Goal: Information Seeking & Learning: Find specific page/section

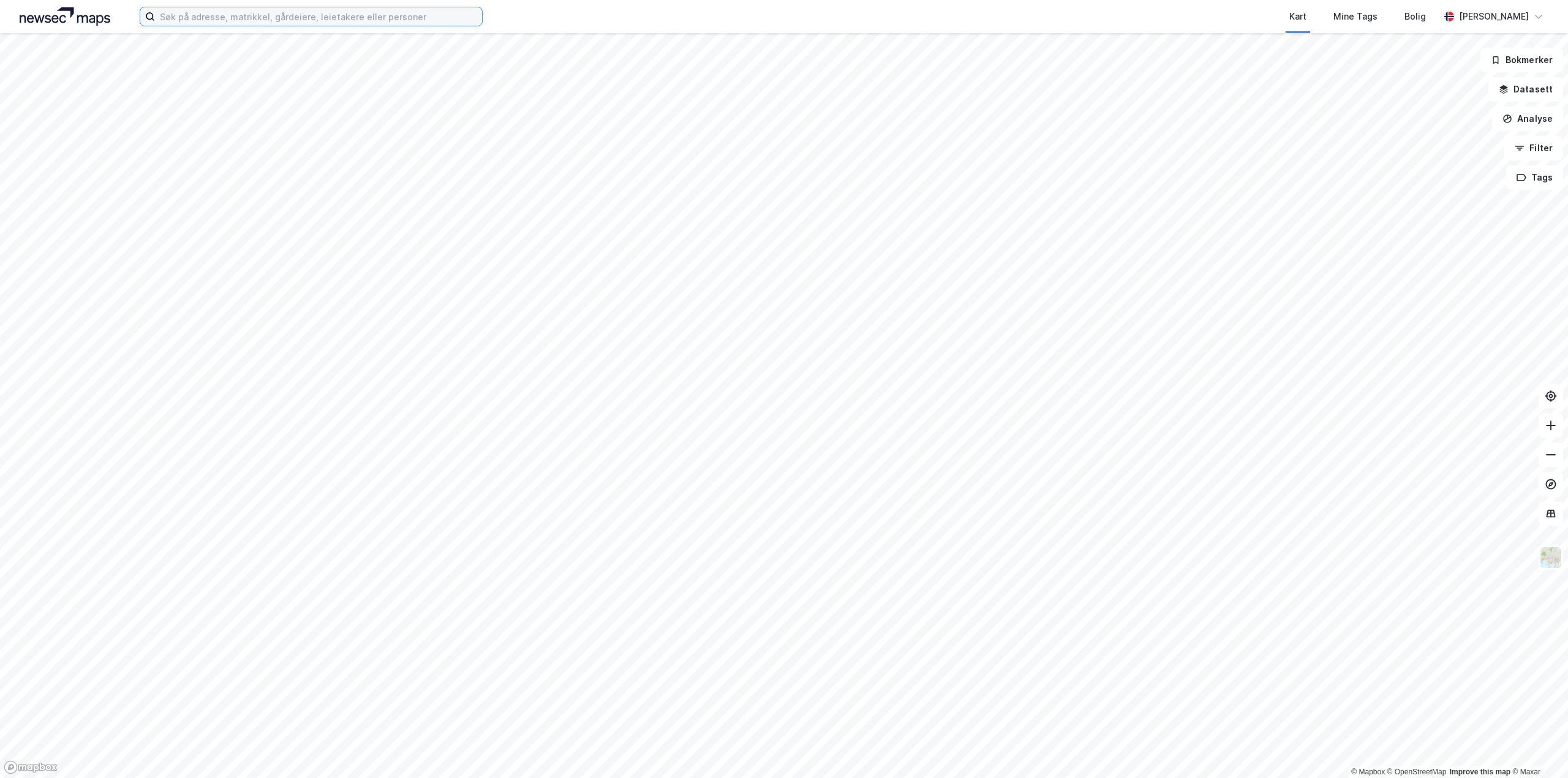
click at [375, 18] on input at bounding box center [318, 16] width 327 height 18
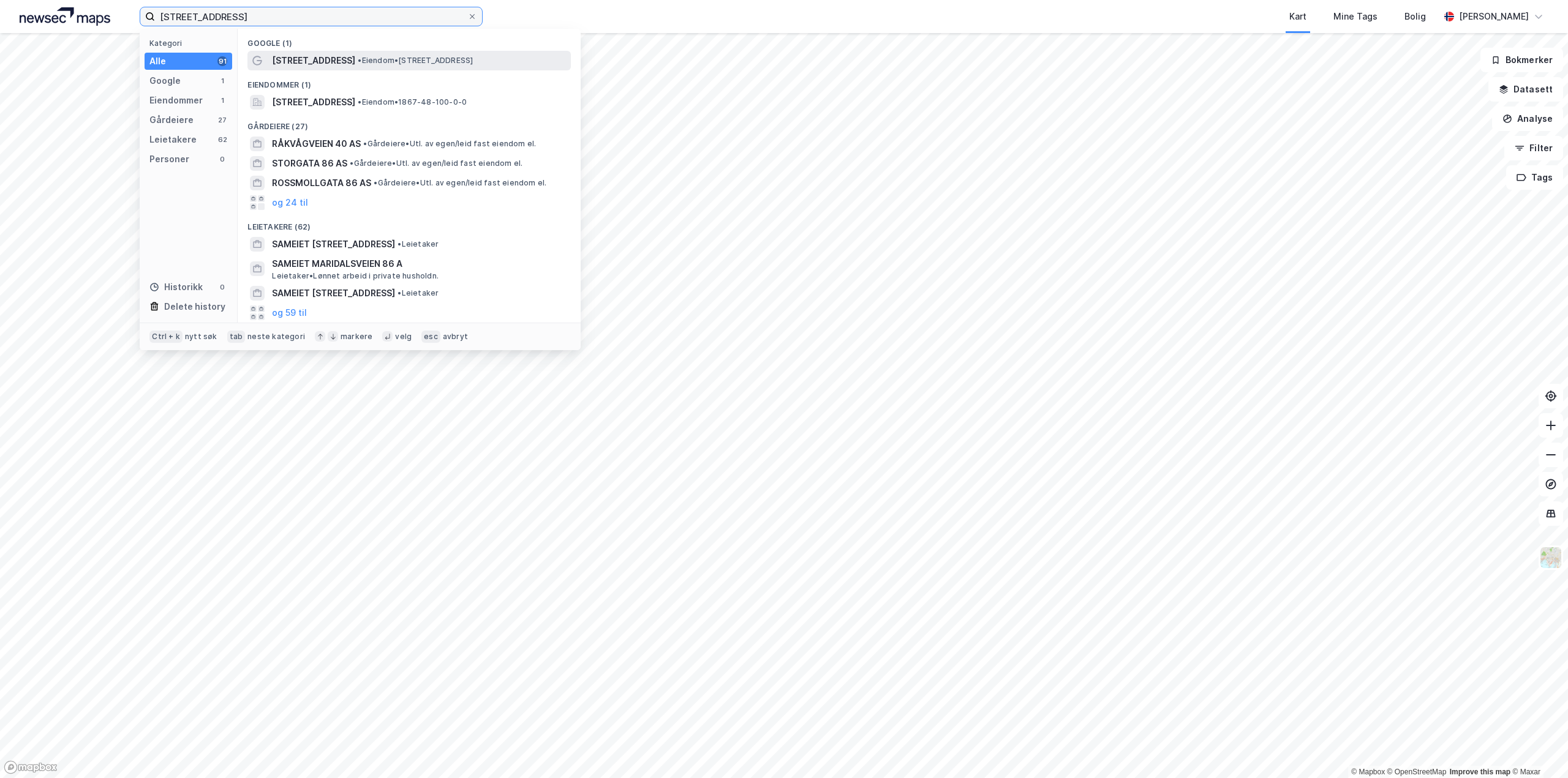
type input "[STREET_ADDRESS]"
click at [363, 64] on span "• Eiendom • [STREET_ADDRESS]" at bounding box center [415, 60] width 115 height 10
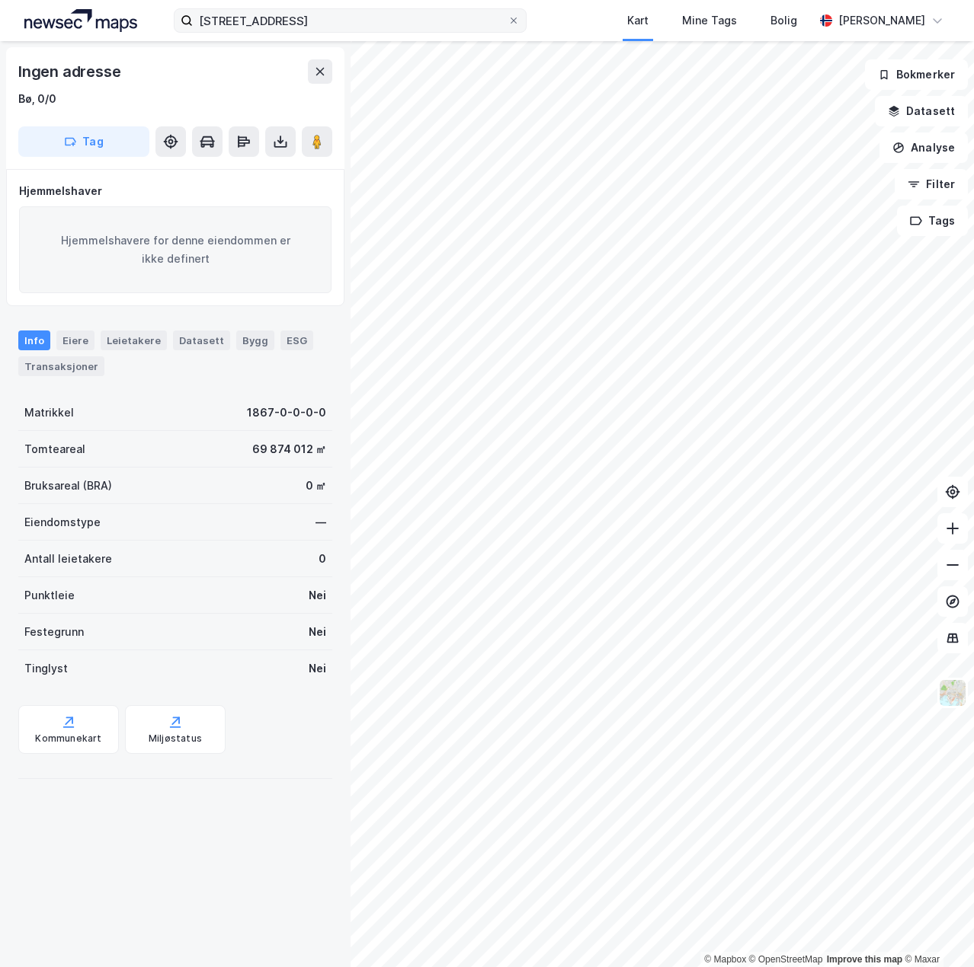
click at [518, 21] on icon at bounding box center [513, 20] width 9 height 9
click at [507, 21] on input "[STREET_ADDRESS]" at bounding box center [350, 20] width 315 height 23
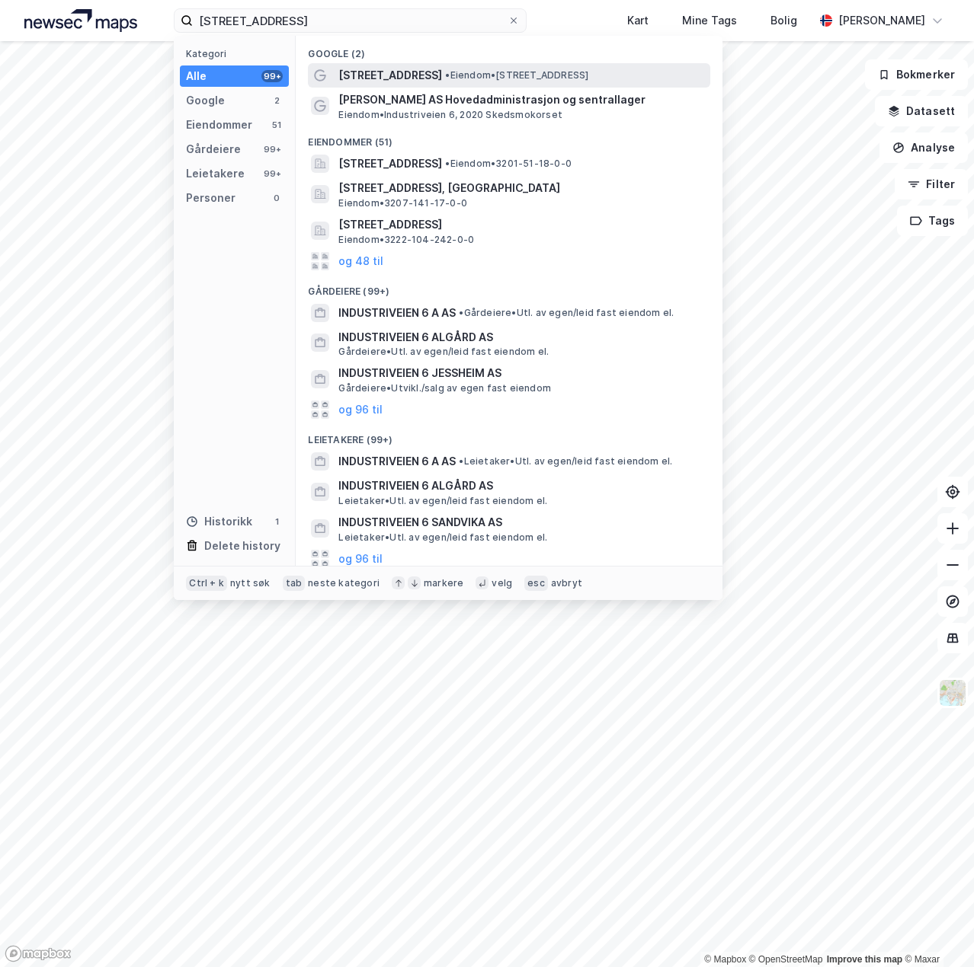
click at [407, 70] on span "[STREET_ADDRESS]" at bounding box center [390, 75] width 104 height 18
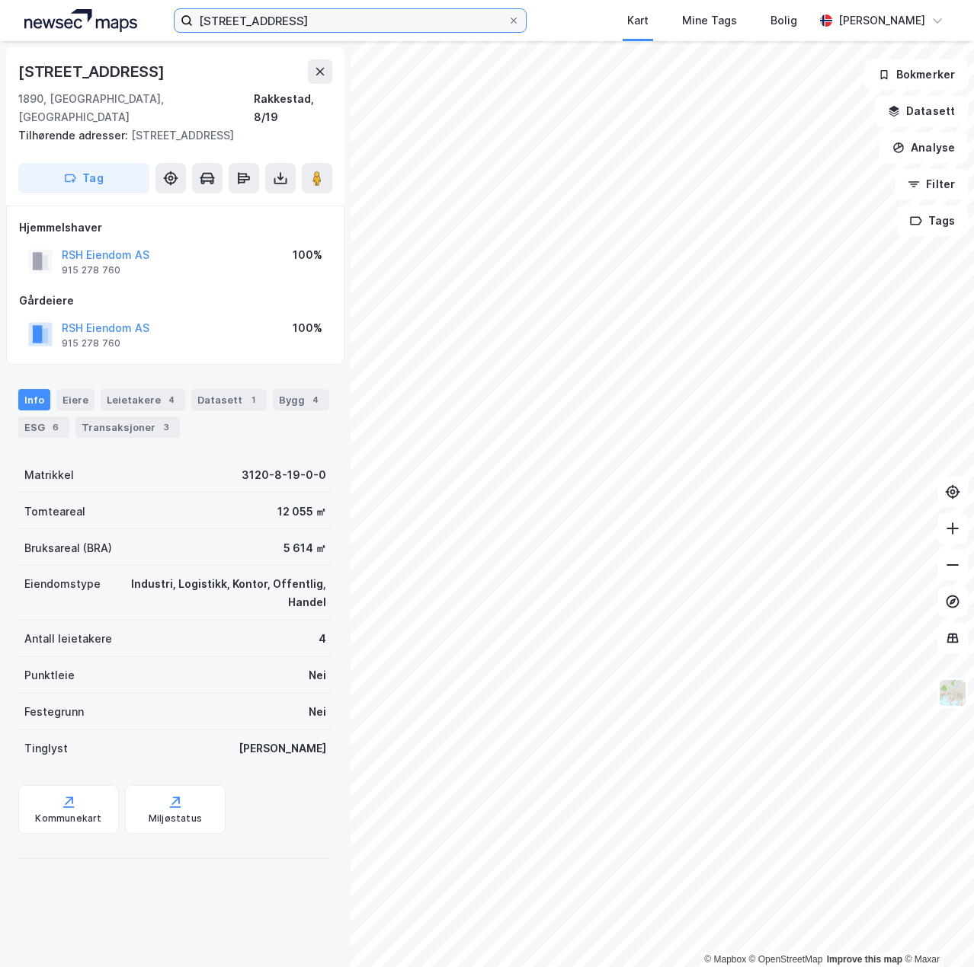
click at [308, 13] on input "[STREET_ADDRESS]" at bounding box center [350, 20] width 315 height 23
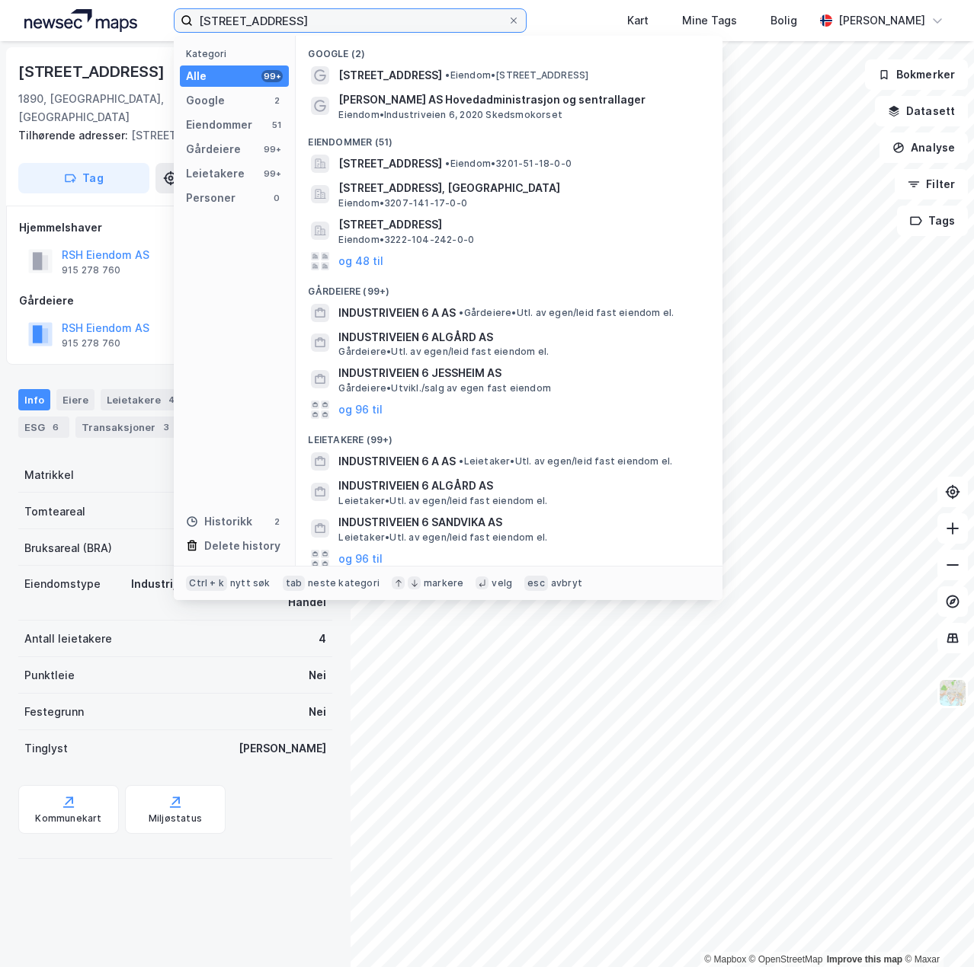
drag, startPoint x: 320, startPoint y: 27, endPoint x: 155, endPoint y: 40, distance: 165.1
click at [155, 40] on div "industriveien 6 Kategori Alle 99+ Google 2 Eiendommer 51 Gårdeiere 99+ Leietake…" at bounding box center [487, 20] width 974 height 41
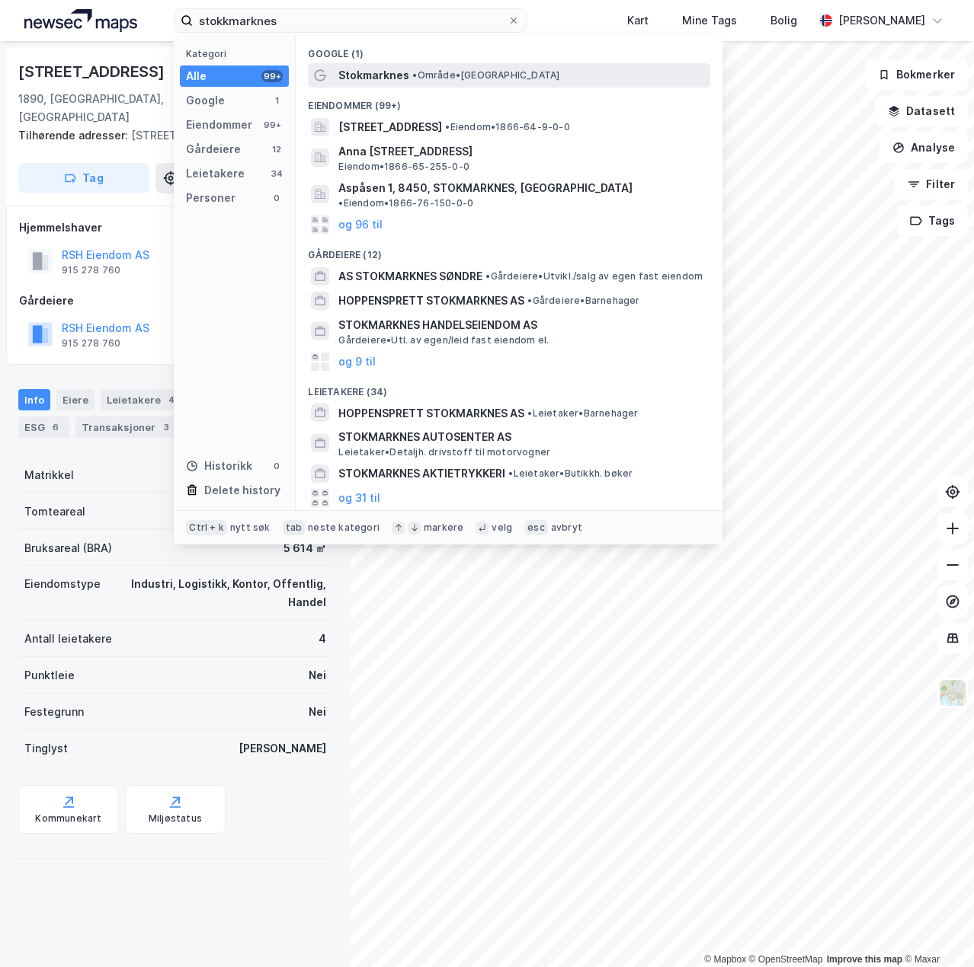
click at [443, 80] on span "• Område • [GEOGRAPHIC_DATA]" at bounding box center [485, 75] width 147 height 12
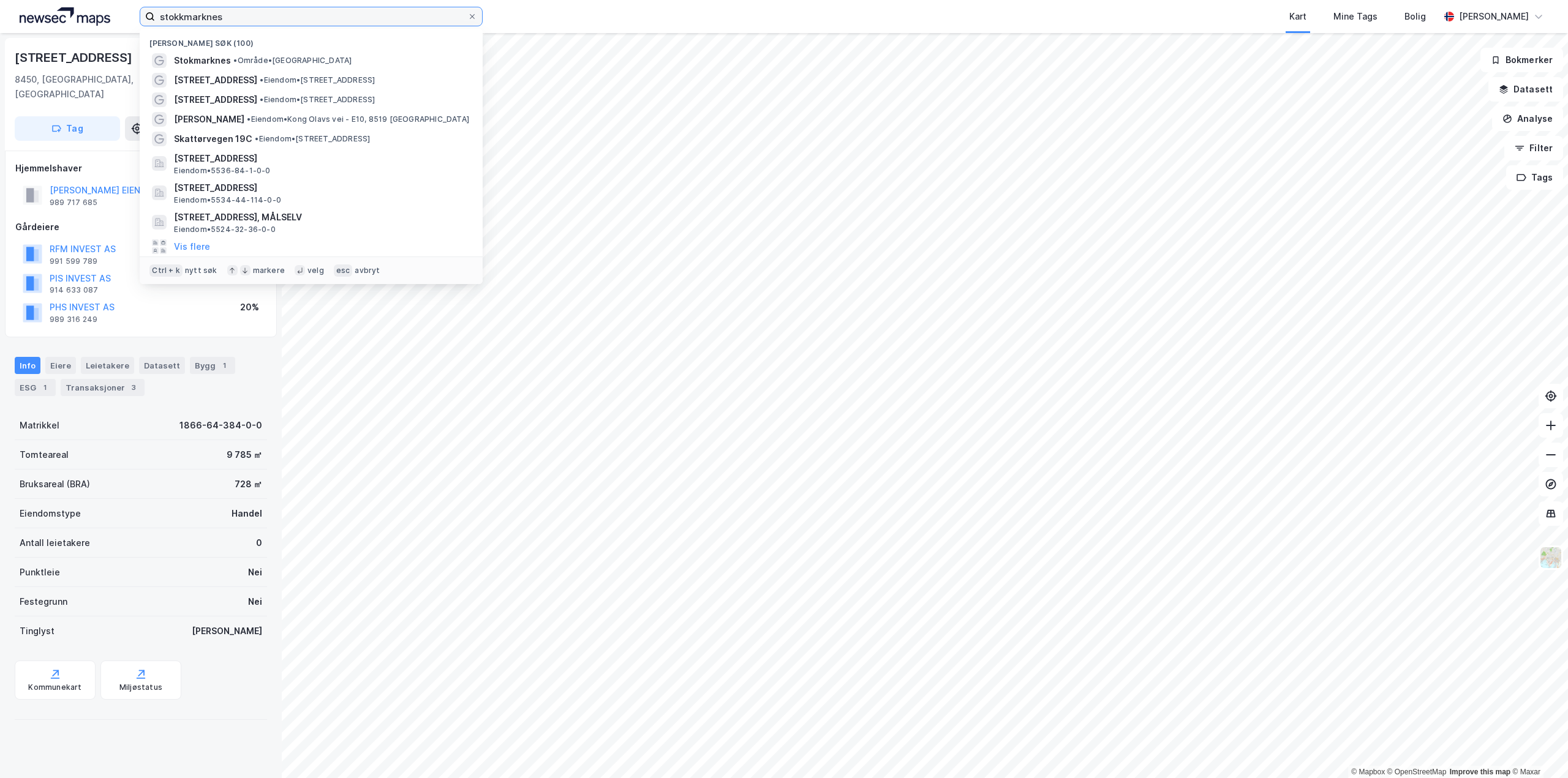
drag, startPoint x: 371, startPoint y: 11, endPoint x: 148, endPoint y: 6, distance: 223.1
click at [148, 6] on label "stokkmarknes" at bounding box center [311, 16] width 343 height 19
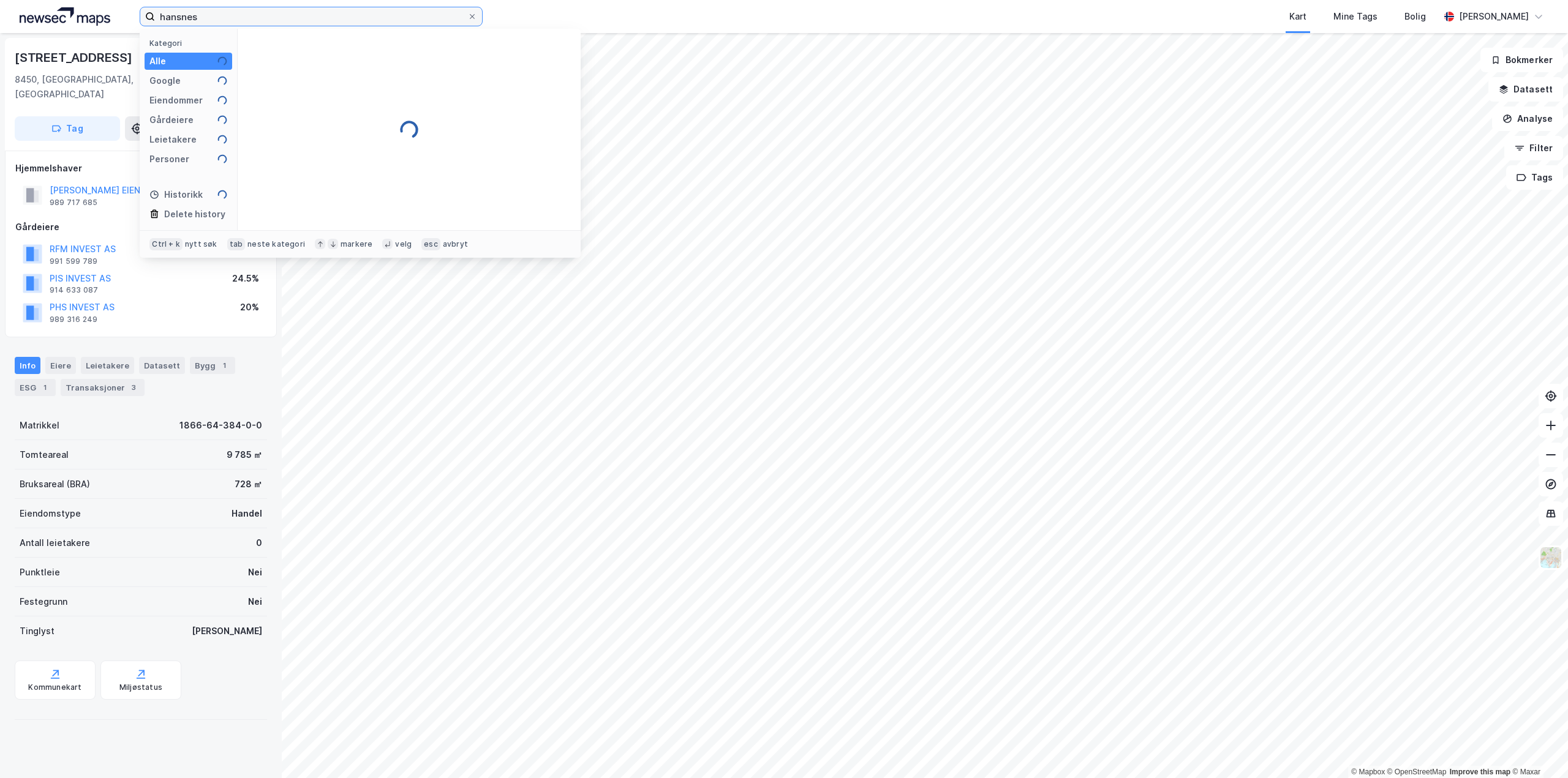
type input "hansnes"
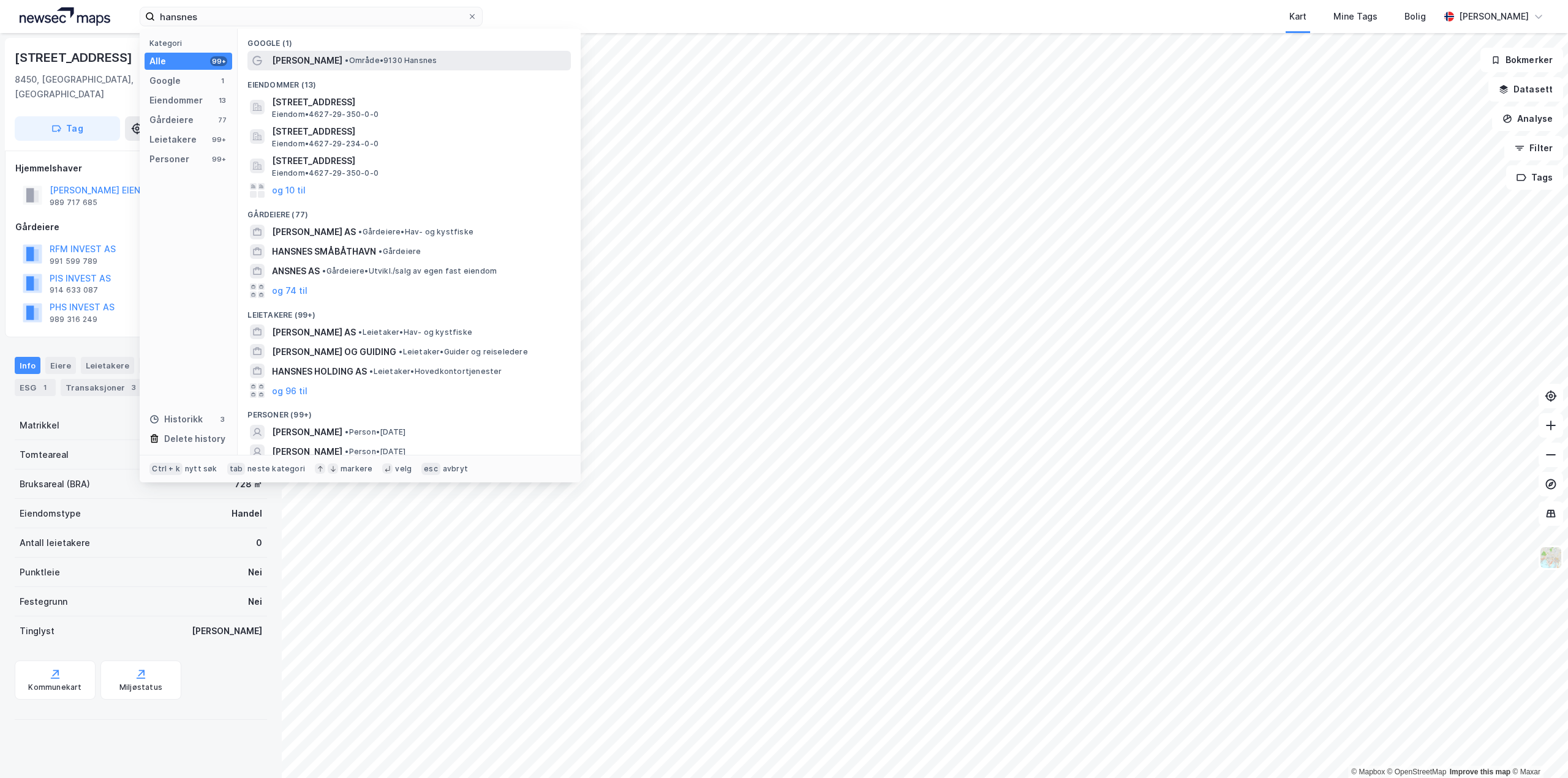
click at [303, 59] on span "[PERSON_NAME]" at bounding box center [307, 60] width 71 height 14
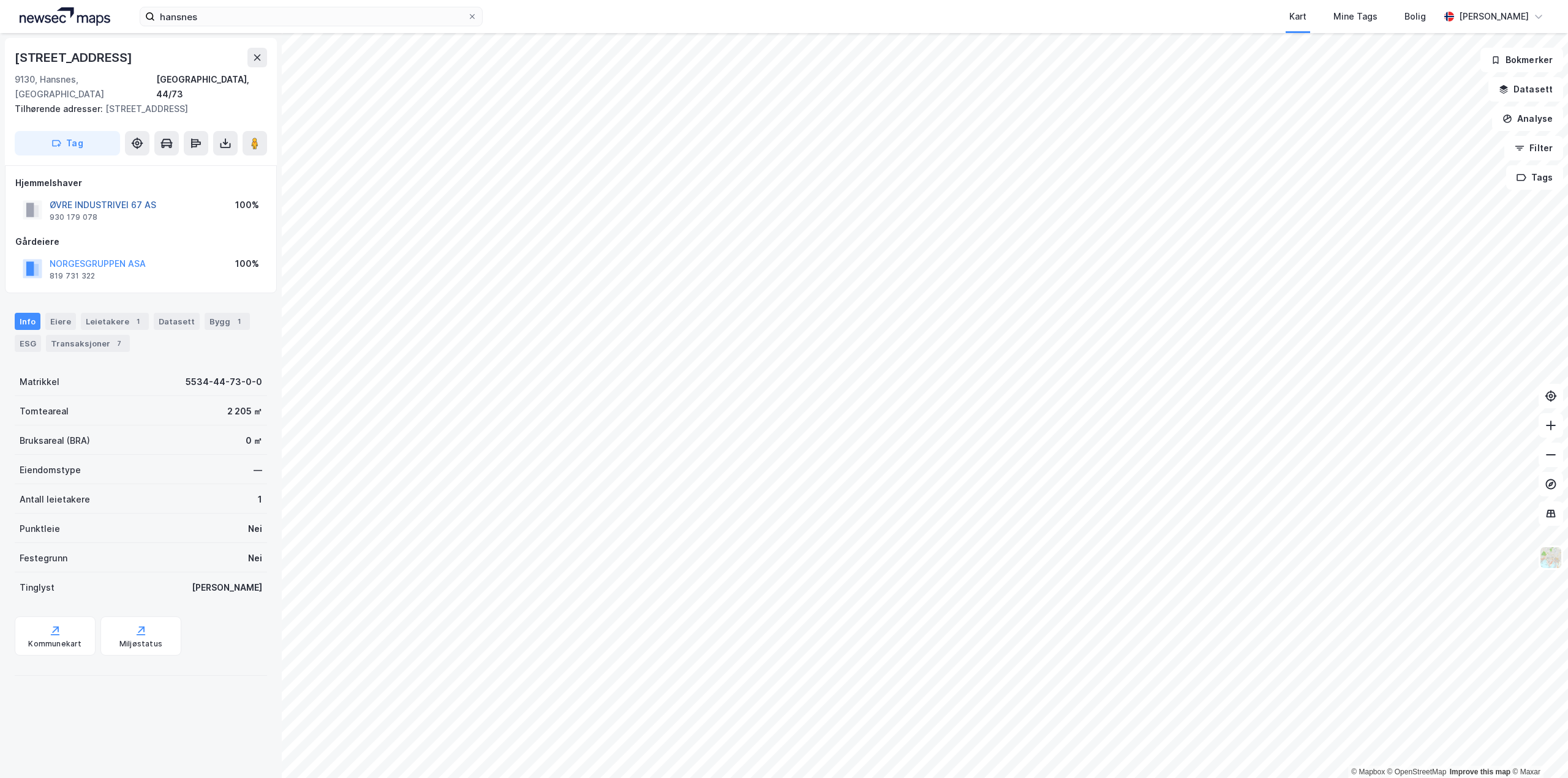
click at [0, 0] on button "ØVRE INDUSTRIVEI 67 AS" at bounding box center [0, 0] width 0 height 0
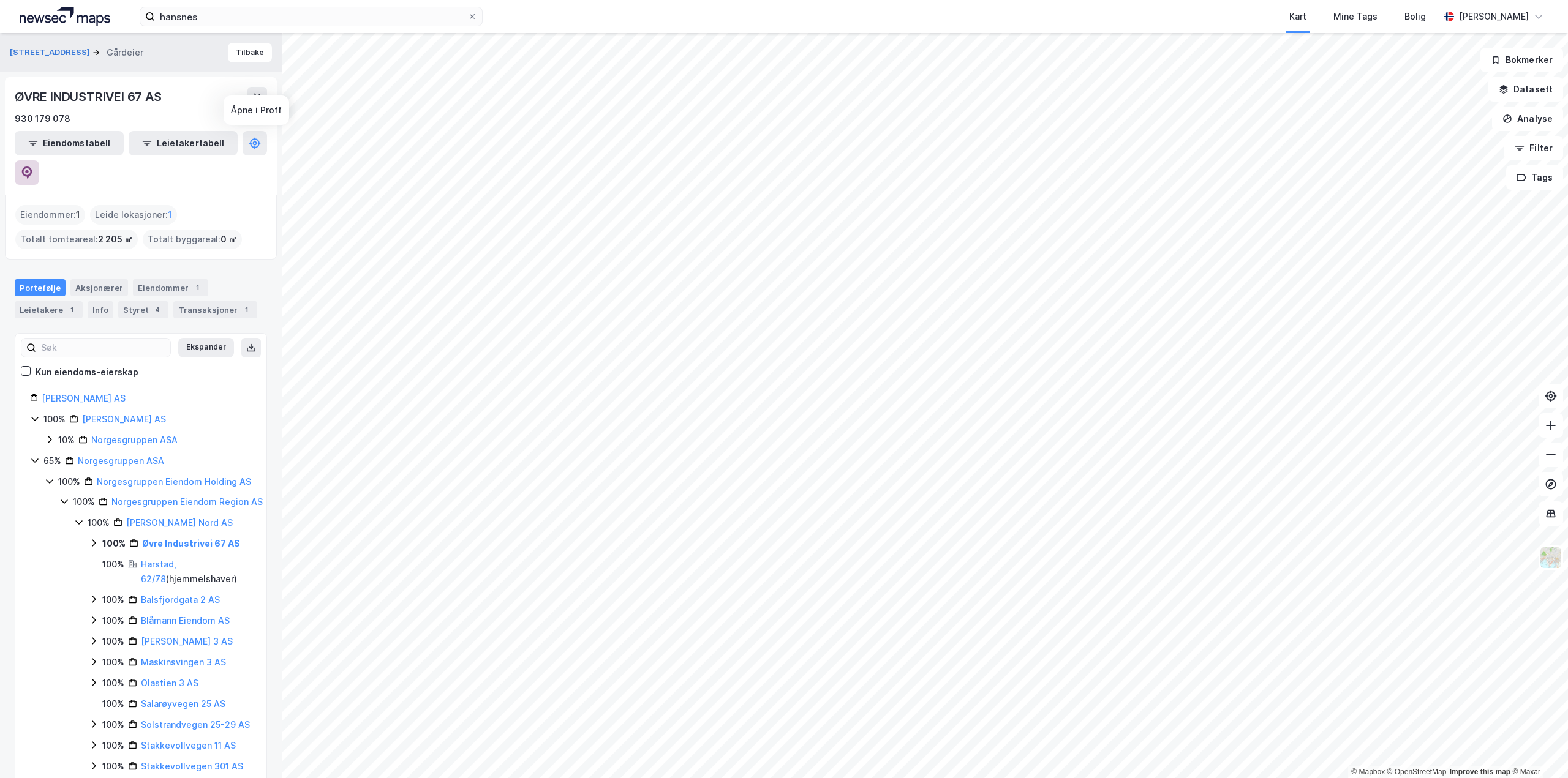
click at [39, 161] on button at bounding box center [27, 173] width 24 height 24
